Goal: Task Accomplishment & Management: Manage account settings

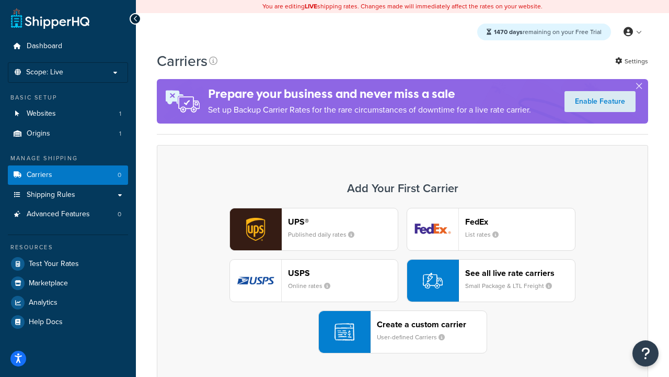
click at [403, 280] on div "UPS® Published daily rates FedEx List rates USPS Online rates See all live rate…" at bounding box center [403, 280] width 470 height 145
click at [520, 221] on header "FedEx" at bounding box center [520, 222] width 110 height 10
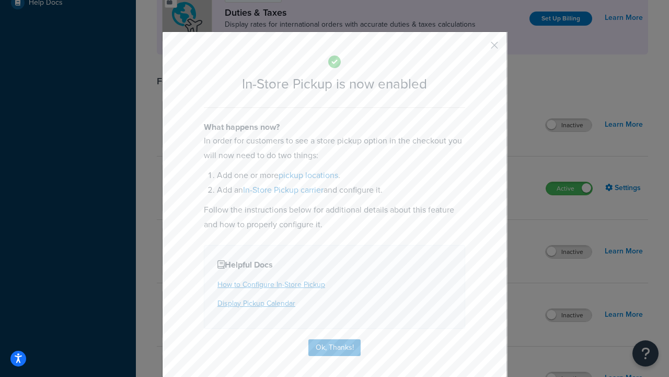
click at [479, 49] on button "button" at bounding box center [479, 49] width 3 height 3
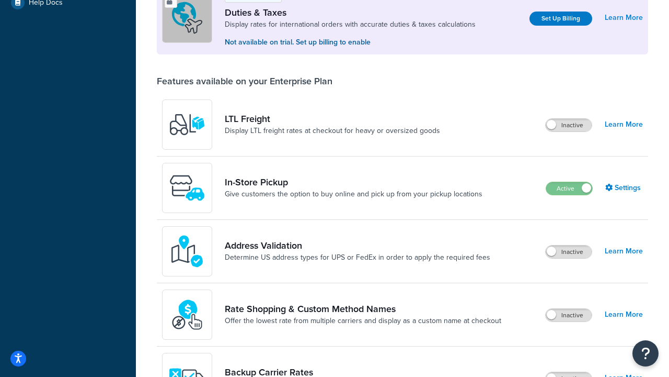
scroll to position [319, 0]
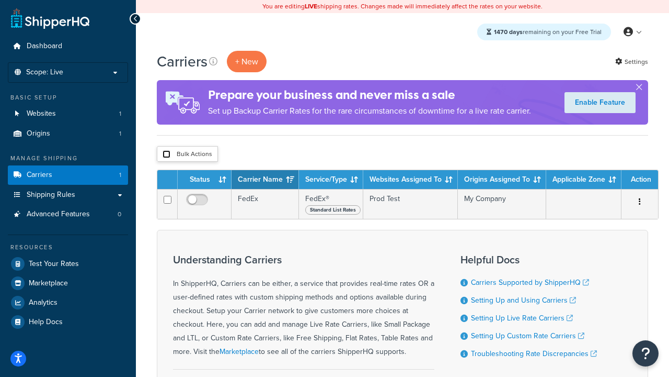
click at [166, 154] on input "checkbox" at bounding box center [167, 154] width 8 height 8
checkbox input "true"
click at [0, 0] on button "Delete" at bounding box center [0, 0] width 0 height 0
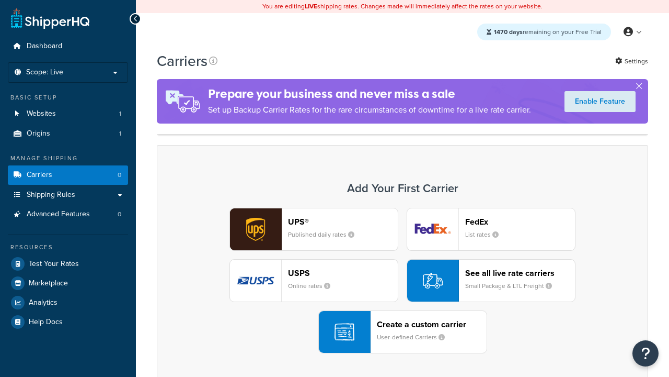
click at [520, 217] on header "FedEx" at bounding box center [520, 222] width 110 height 10
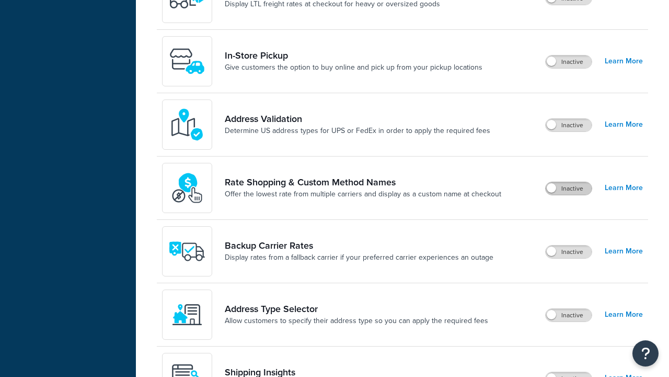
click at [569, 182] on label "Inactive" at bounding box center [569, 188] width 46 height 13
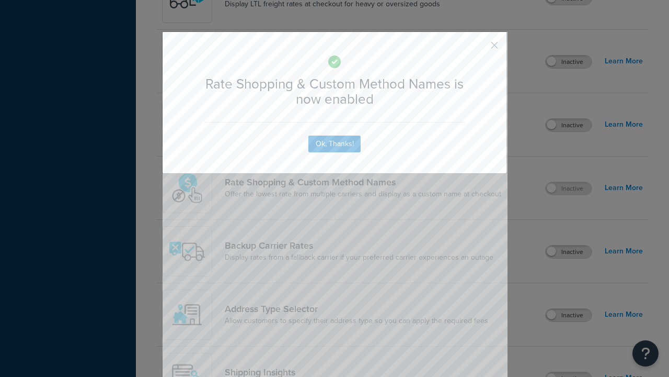
scroll to position [647, 0]
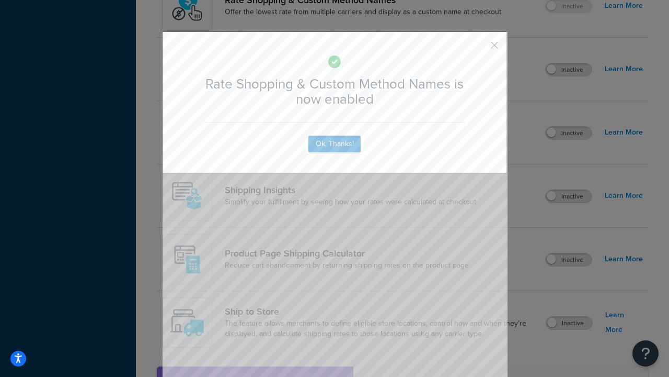
click at [479, 49] on button "button" at bounding box center [479, 49] width 3 height 3
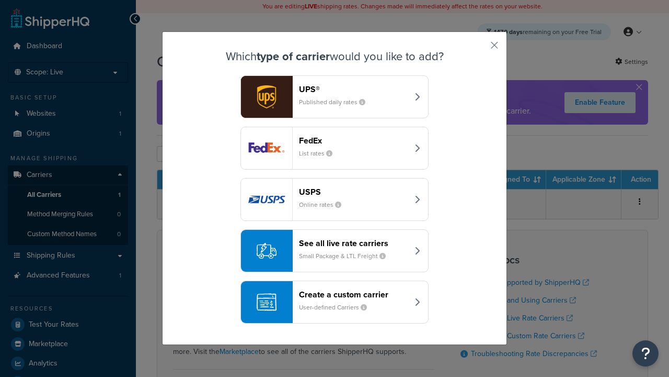
click at [335, 250] on div "See all live rate carriers Small Package & LTL Freight" at bounding box center [353, 250] width 109 height 25
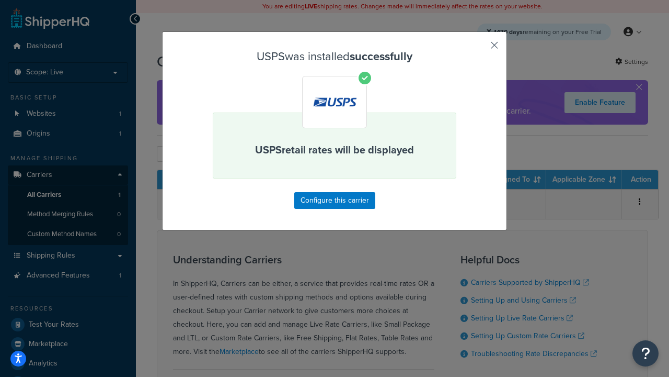
click at [479, 49] on button "button" at bounding box center [479, 49] width 3 height 3
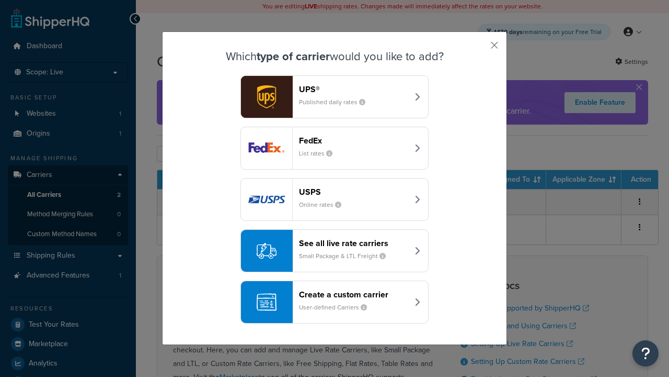
click at [335, 250] on div "See all live rate carriers Small Package & LTL Freight" at bounding box center [353, 250] width 109 height 25
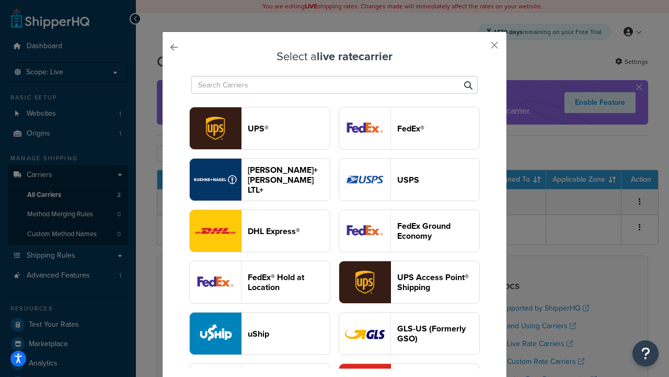
click at [409, 128] on header "FedEx®" at bounding box center [438, 128] width 82 height 10
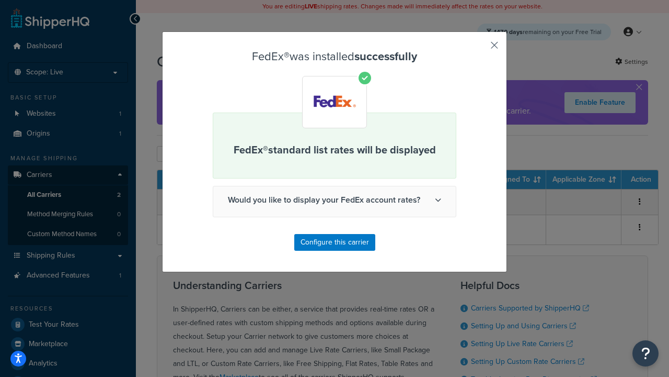
click at [479, 49] on button "button" at bounding box center [479, 49] width 3 height 3
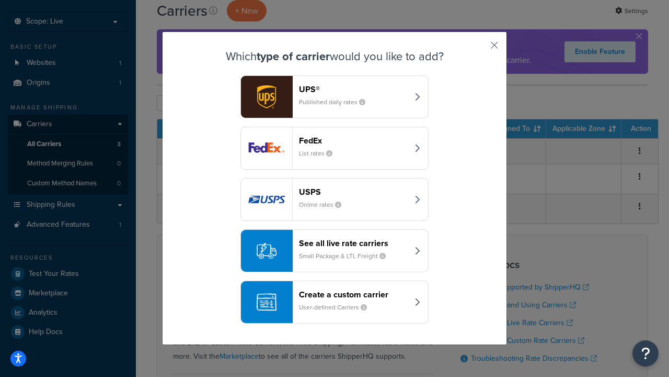
click at [335, 250] on div "See all live rate carriers Small Package & LTL Freight" at bounding box center [353, 250] width 109 height 25
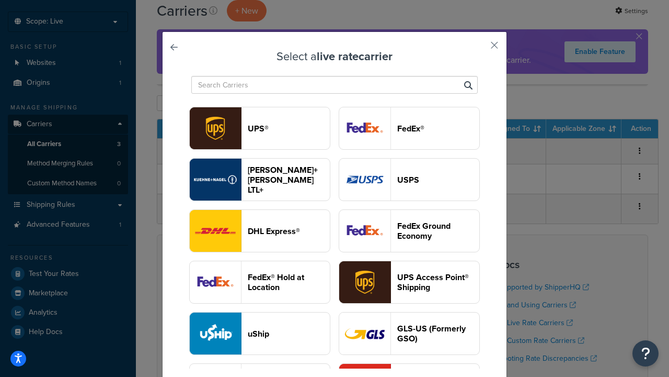
click at [289, 128] on header "UPS®" at bounding box center [289, 128] width 82 height 10
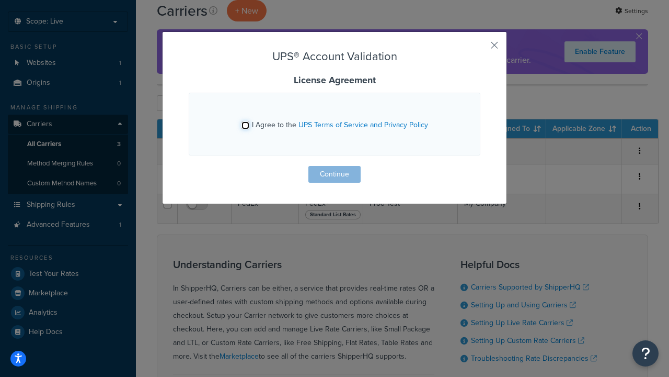
click at [245, 125] on input "I Agree to the UPS Terms of Service and Privacy Policy" at bounding box center [246, 125] width 8 height 8
checkbox input "true"
click at [335, 174] on button "Continue" at bounding box center [335, 174] width 52 height 17
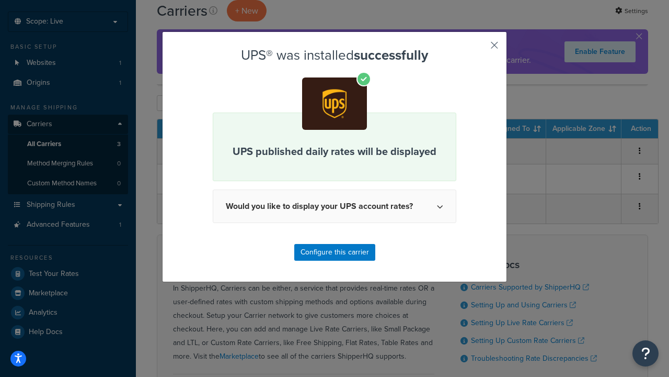
click at [479, 49] on button "button" at bounding box center [479, 49] width 3 height 3
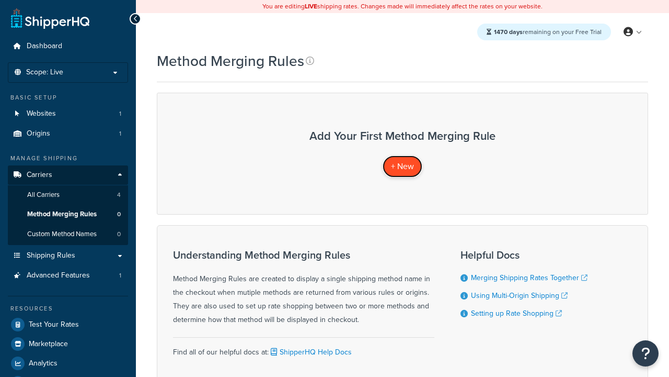
click at [403, 166] on span "+ New" at bounding box center [402, 166] width 23 height 12
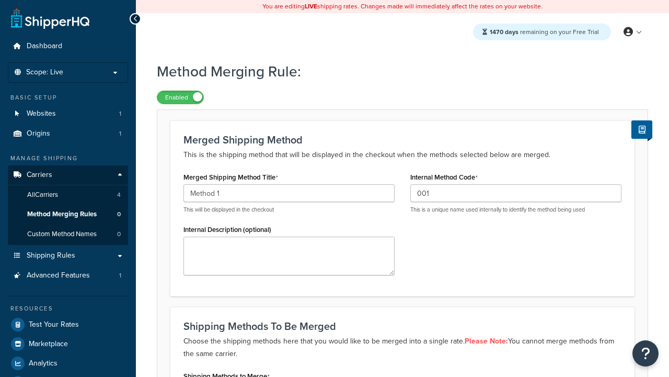
type input "001"
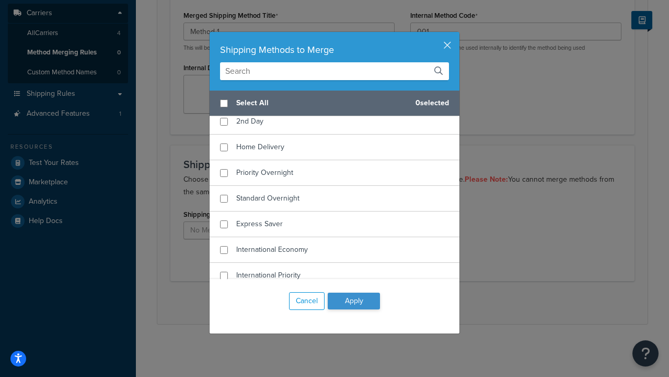
click at [248, 101] on span "Ground" at bounding box center [248, 95] width 25 height 11
checkbox input "true"
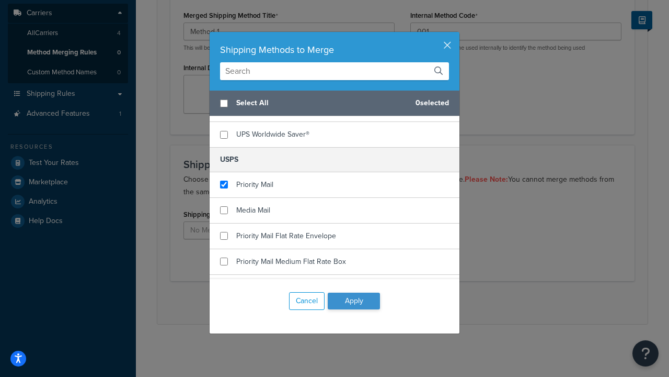
click at [354, 301] on button "Apply" at bounding box center [354, 300] width 52 height 17
click at [396, 302] on button "Save" at bounding box center [397, 302] width 28 height 17
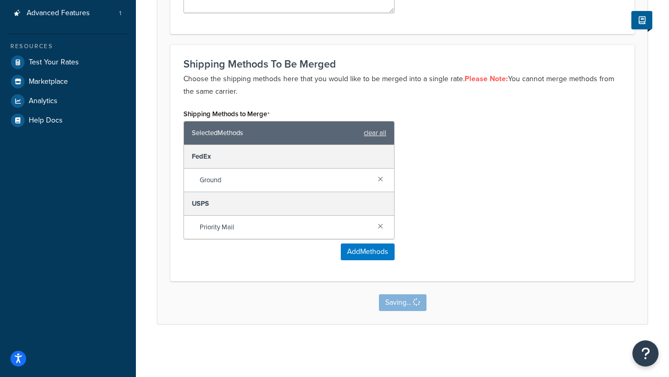
scroll to position [0, 0]
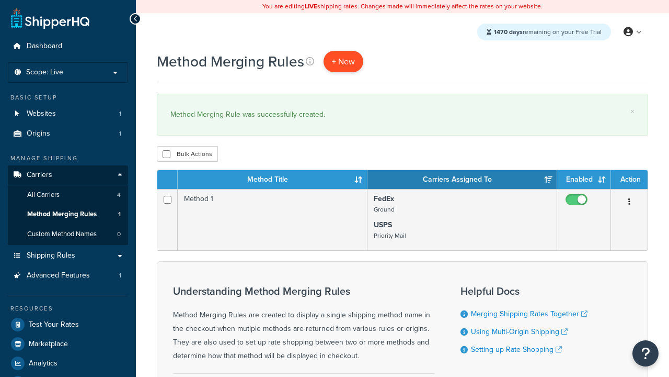
click at [344, 61] on span "+ New" at bounding box center [343, 61] width 23 height 12
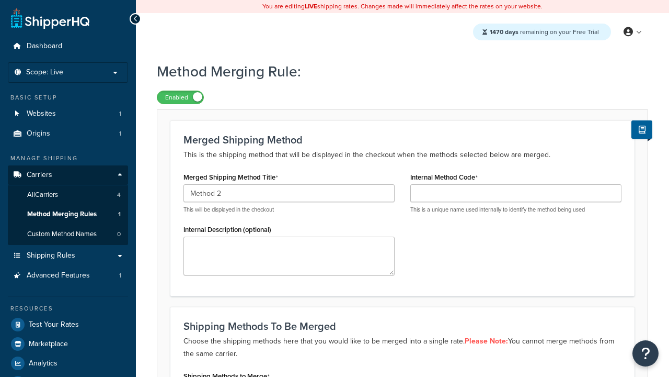
type input "Method 2"
type input "002"
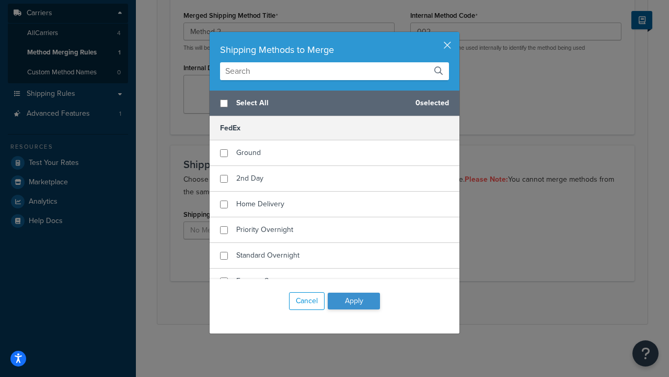
checkbox input "true"
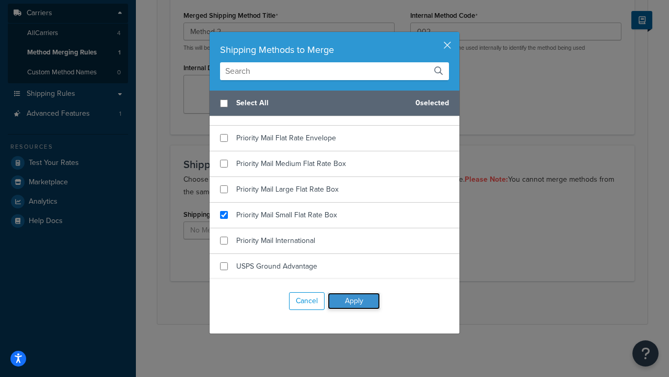
click at [354, 301] on button "Apply" at bounding box center [354, 300] width 52 height 17
click at [396, 302] on button "Save" at bounding box center [397, 302] width 28 height 17
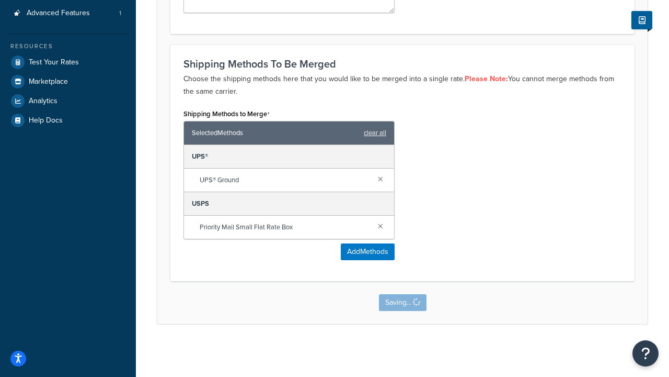
scroll to position [0, 0]
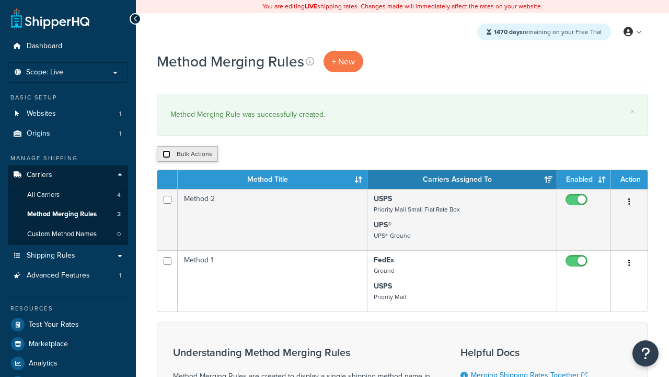
click at [166, 154] on input "checkbox" at bounding box center [167, 154] width 8 height 8
checkbox input "true"
click at [0, 0] on button "Duplicate" at bounding box center [0, 0] width 0 height 0
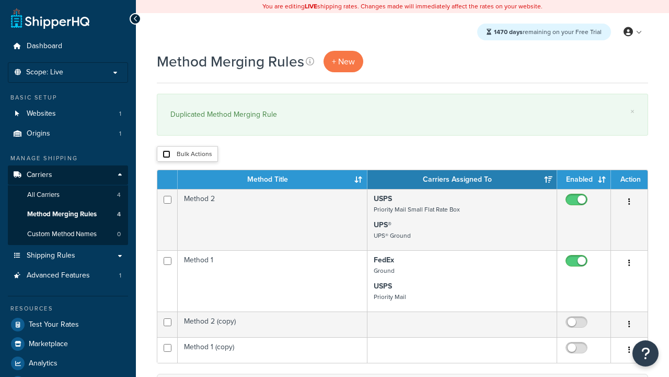
click at [166, 154] on input "checkbox" at bounding box center [167, 154] width 8 height 8
checkbox input "true"
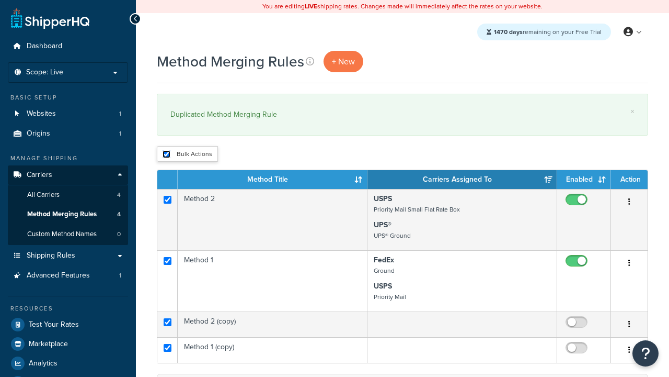
checkbox input "true"
click at [0, 0] on button "Delete" at bounding box center [0, 0] width 0 height 0
